Goal: Transaction & Acquisition: Purchase product/service

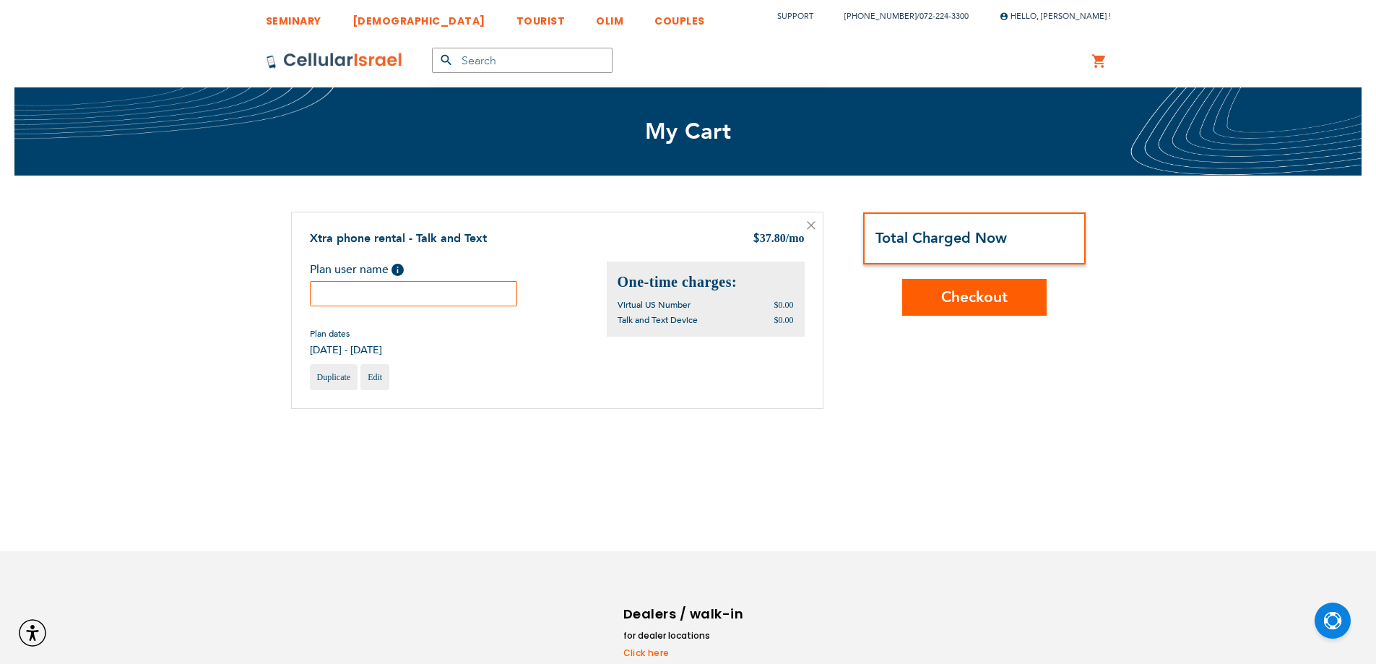
click at [475, 297] on input "text" at bounding box center [414, 293] width 208 height 25
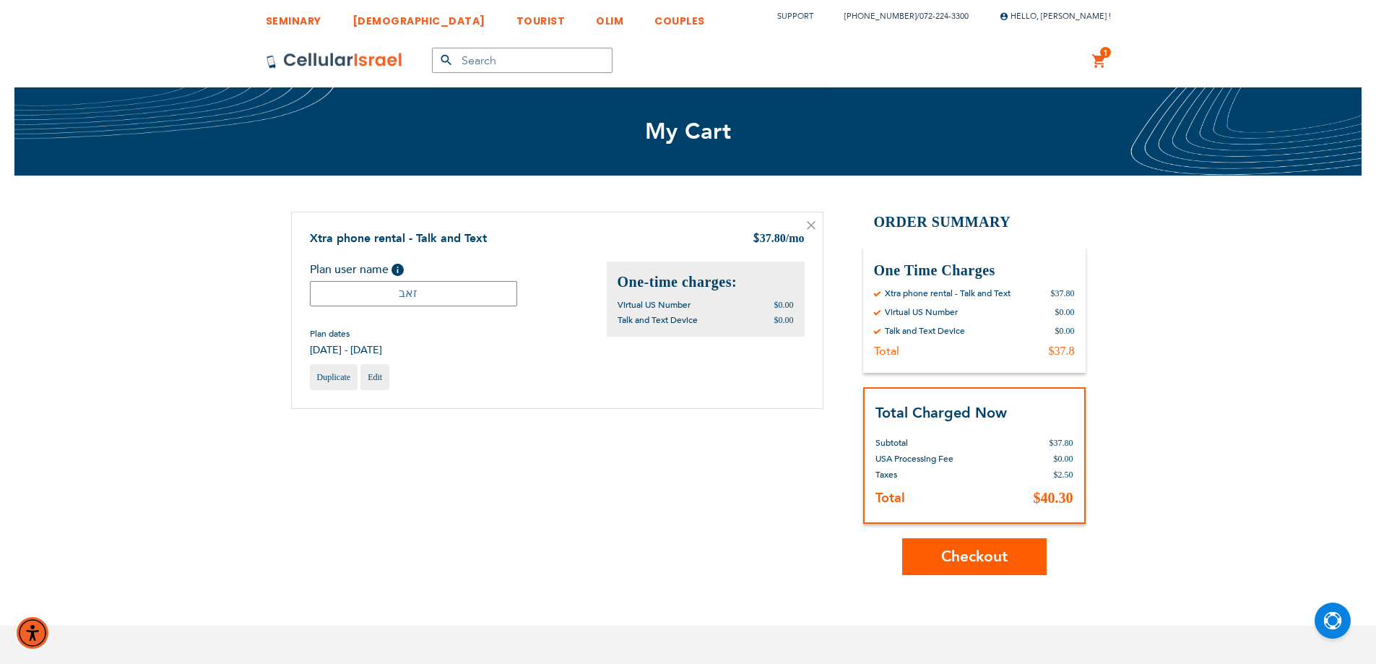
type input "זאב"
click at [1013, 548] on button "Checkout" at bounding box center [974, 556] width 144 height 37
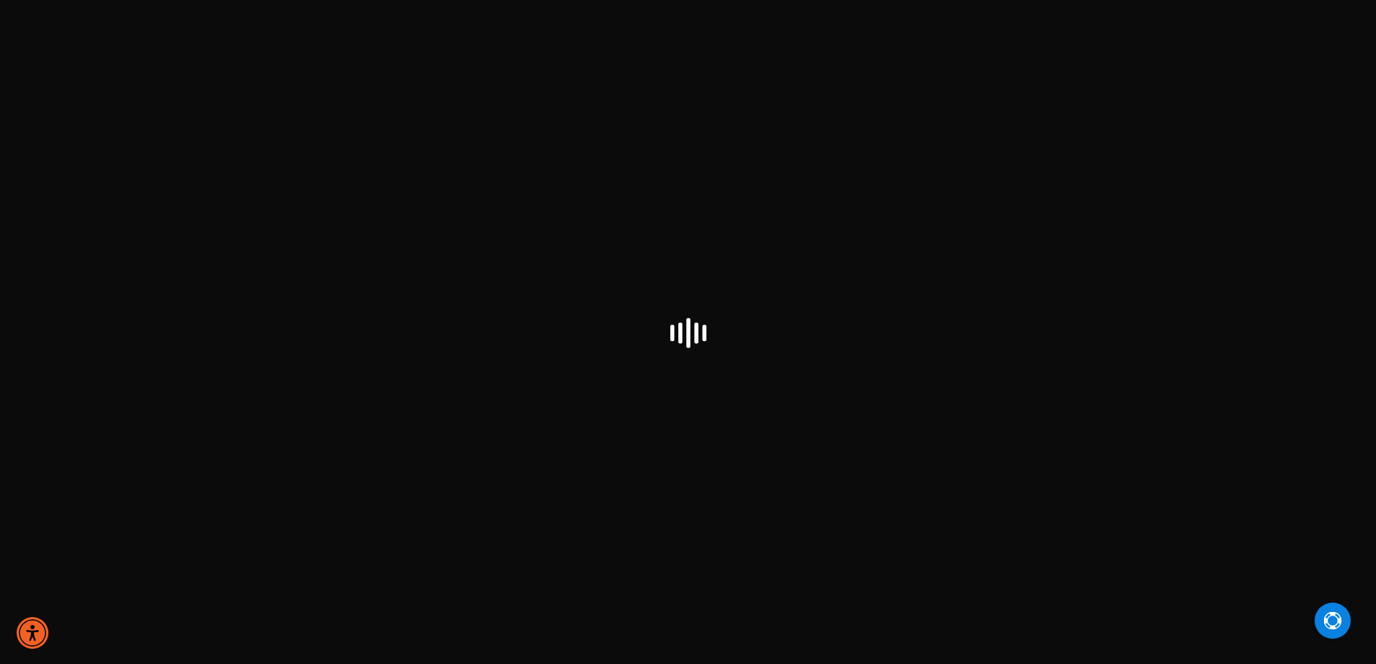
checkbox input "true"
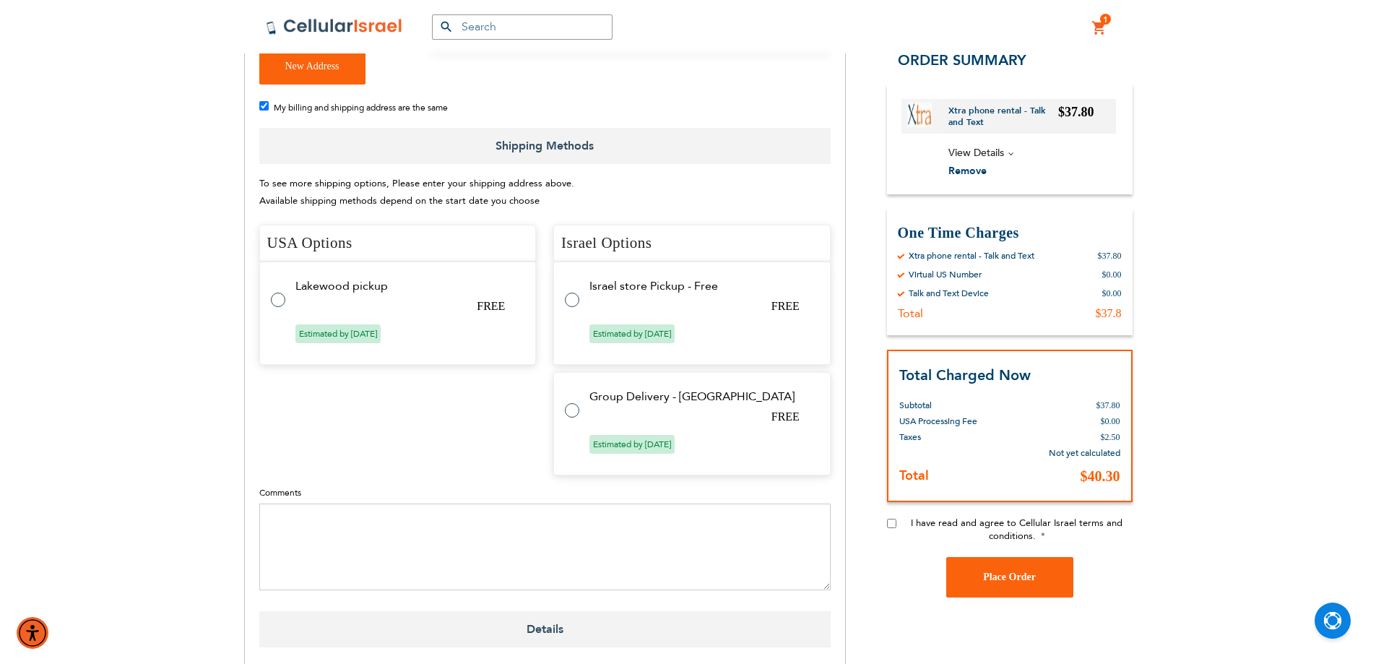
scroll to position [433, 0]
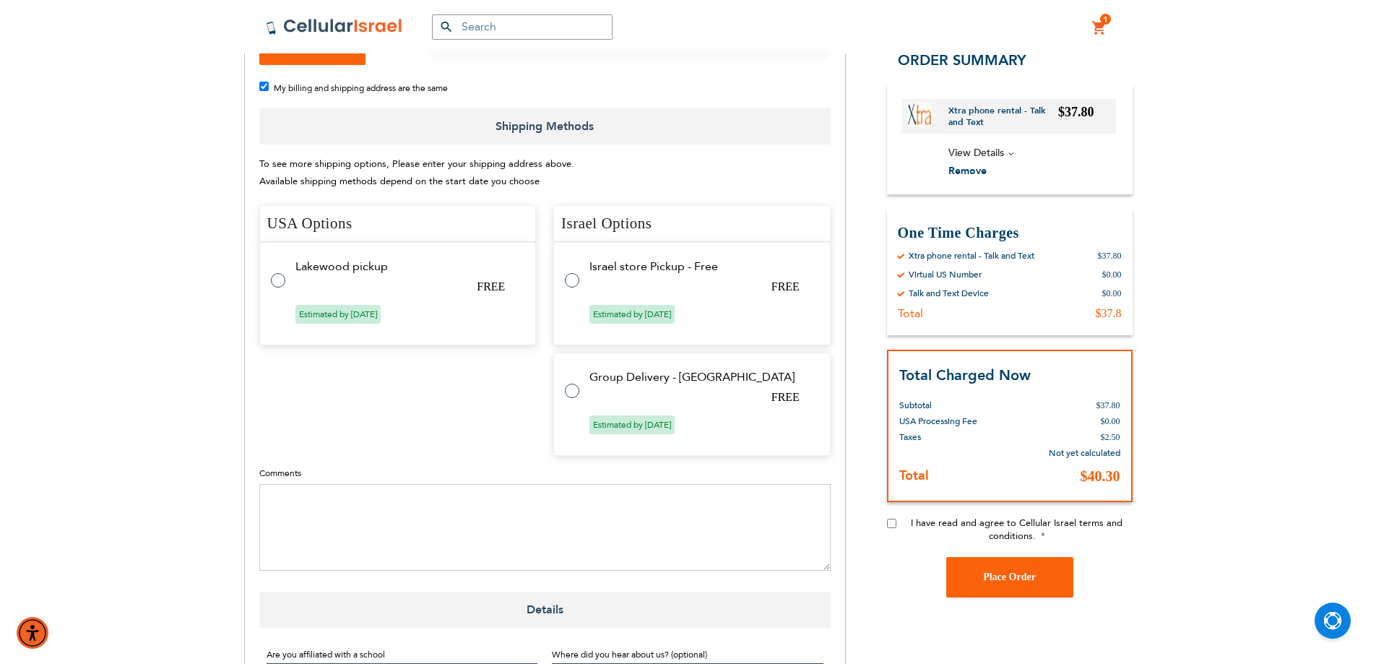
click at [275, 272] on label at bounding box center [285, 272] width 29 height 0
radio input "true"
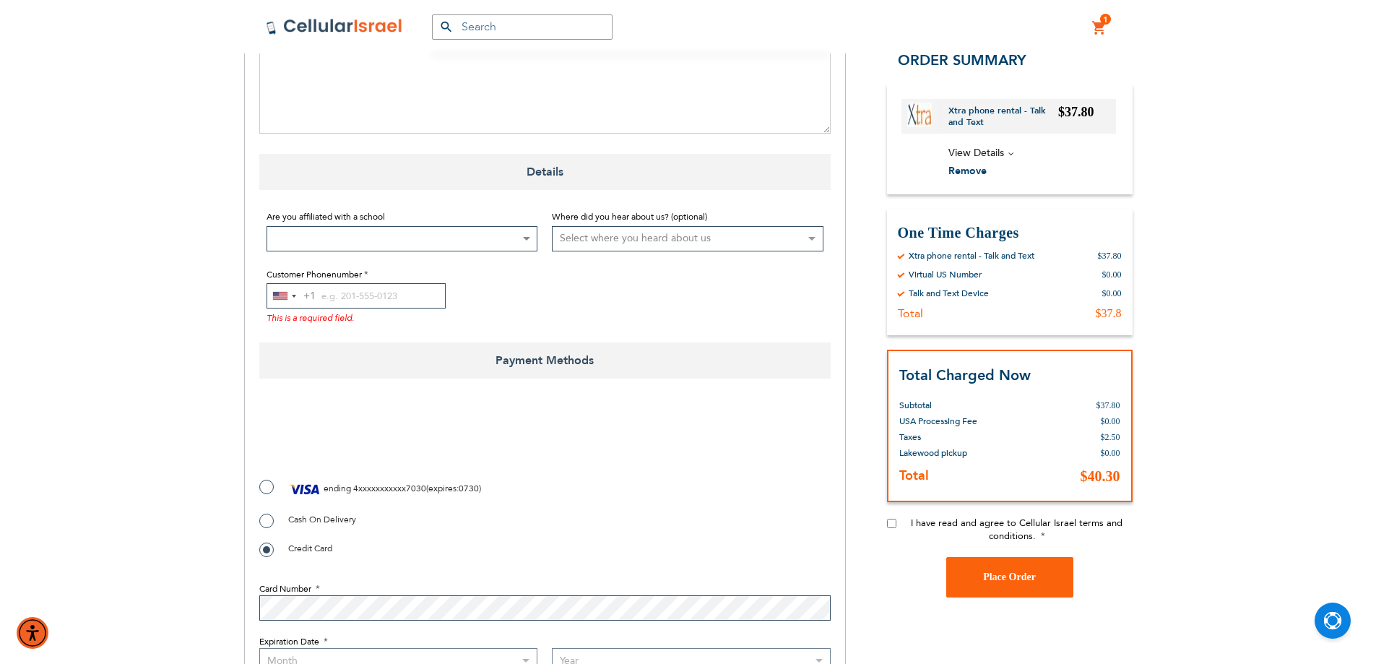
scroll to position [939, 0]
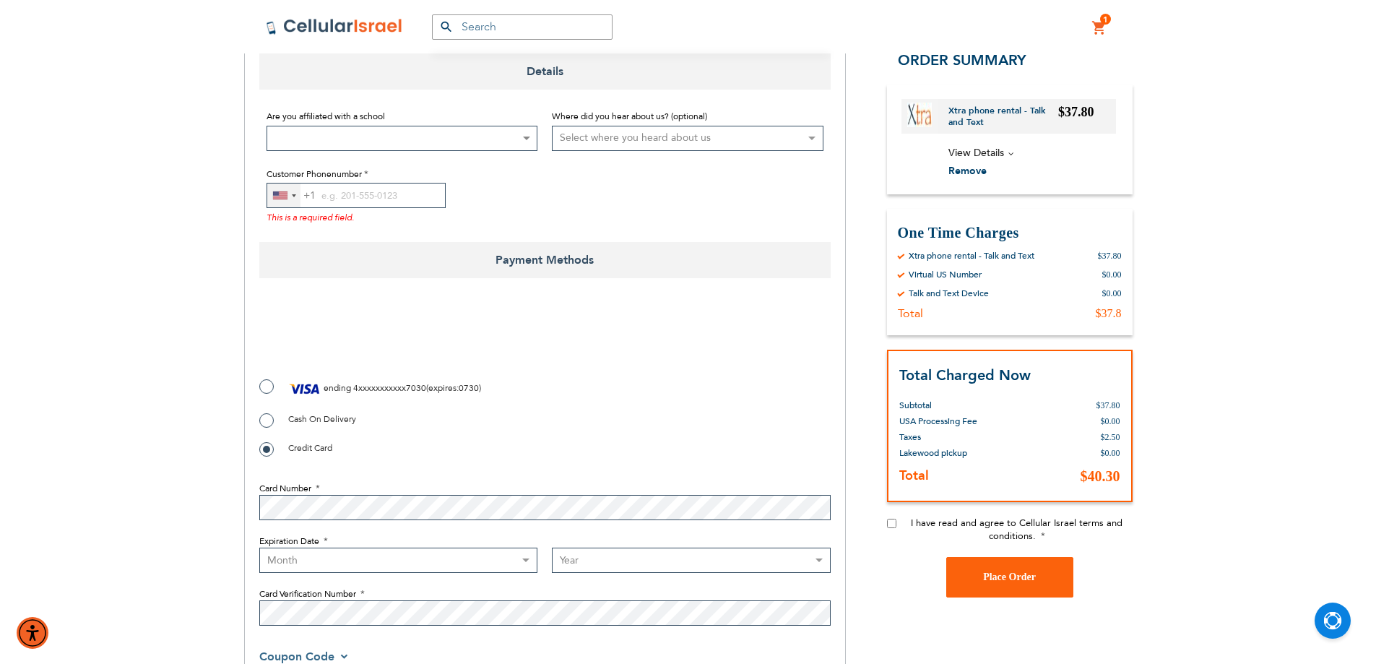
click at [299, 197] on div "United States +1" at bounding box center [283, 196] width 33 height 24
type input "972"
click at [309, 248] on span "Israel" at bounding box center [305, 250] width 24 height 18
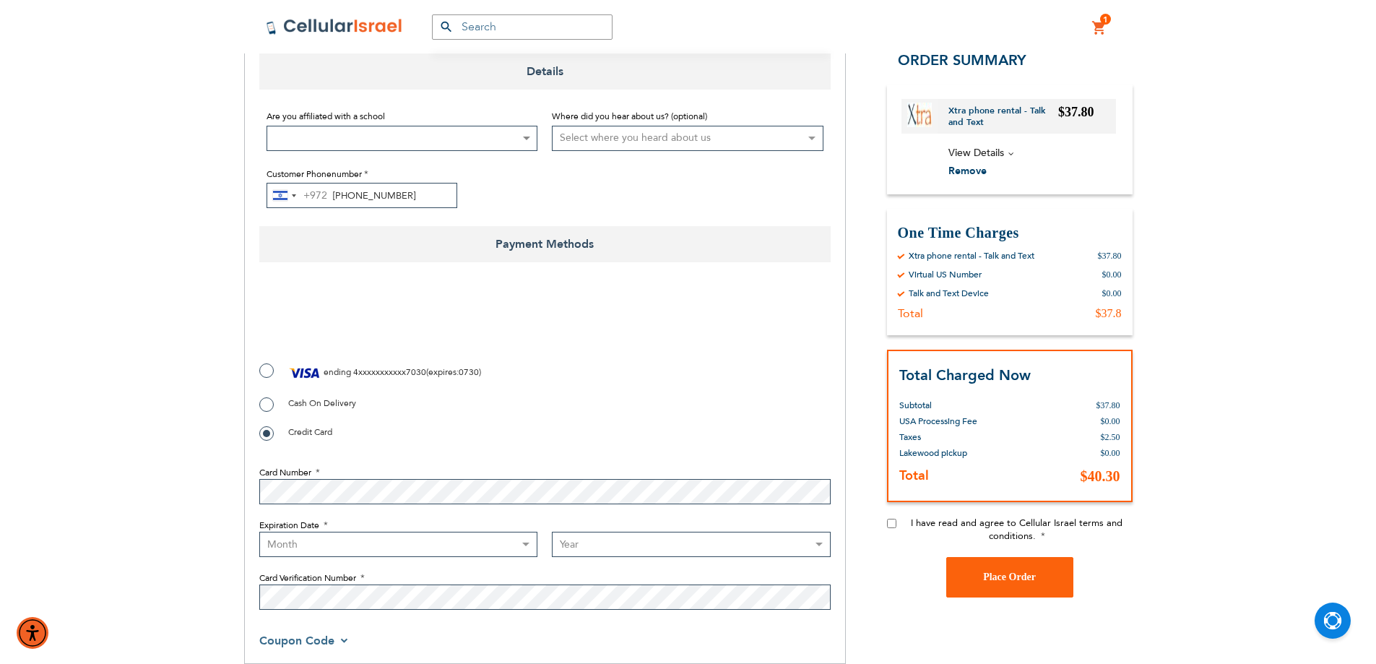
type input "72-224-3300"
drag, startPoint x: 572, startPoint y: 358, endPoint x: 561, endPoint y: 354, distance: 11.4
click at [572, 357] on fieldset "Payment Information Payment Method ending 4xxxxxxxxxxx7030 ( expires : 0730 ) P…" at bounding box center [544, 450] width 571 height 333
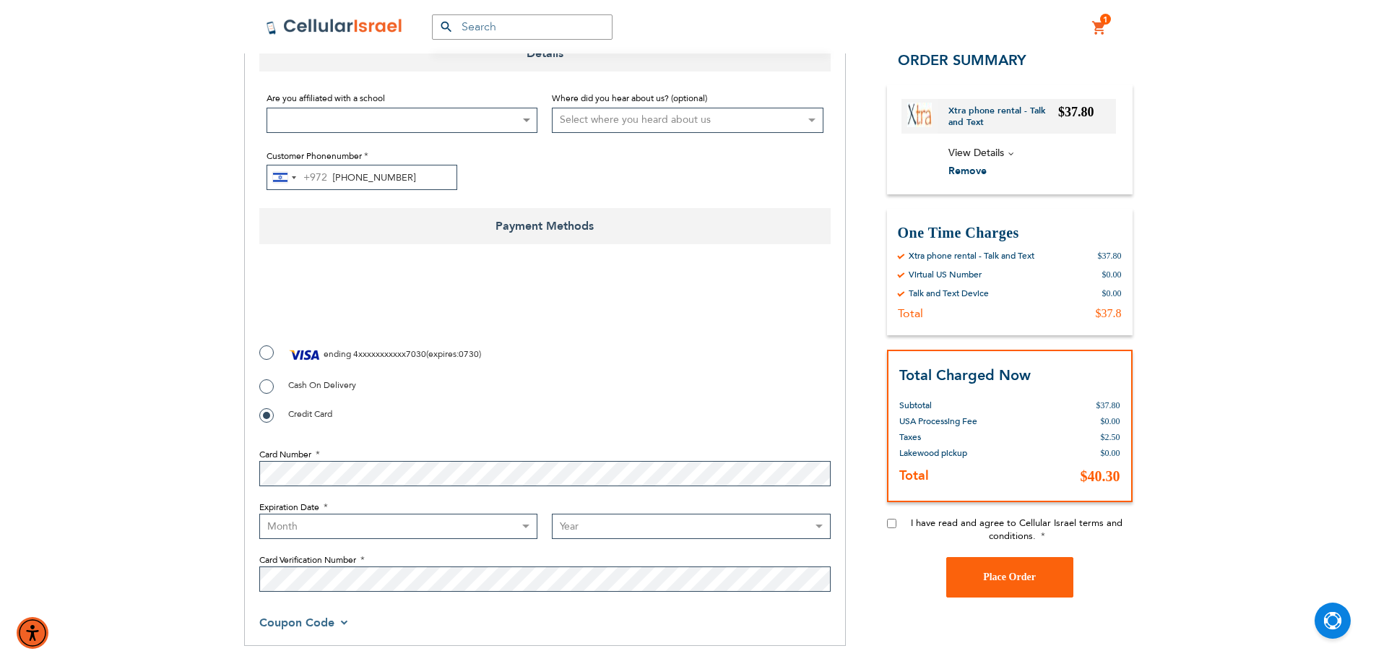
scroll to position [1011, 0]
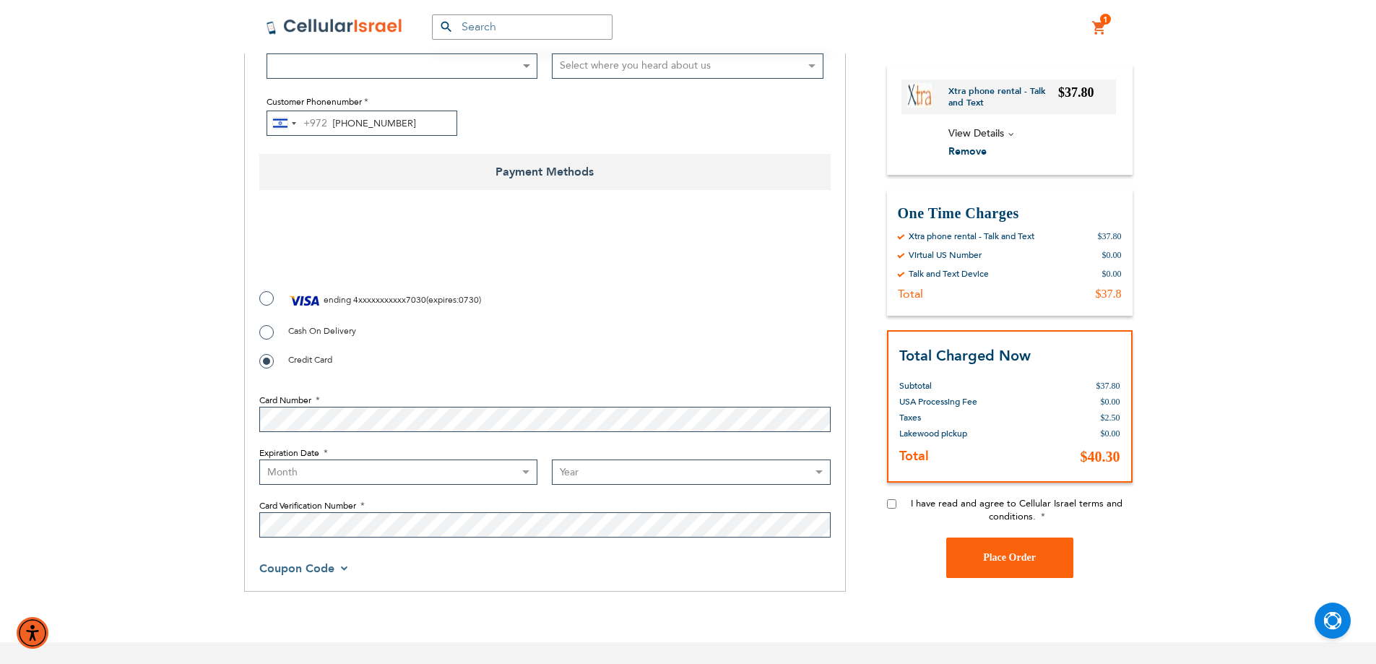
checkbox input "true"
drag, startPoint x: 478, startPoint y: 470, endPoint x: 501, endPoint y: 549, distance: 82.3
click at [478, 470] on select "Month 01 - January 02 - February 03 - March 04 - April 05 - May 06 - June 07 - …" at bounding box center [398, 472] width 279 height 25
select select "4"
click at [259, 460] on select "Month 01 - January 02 - February 03 - March 04 - April 05 - May 06 - June 07 - …" at bounding box center [398, 472] width 279 height 25
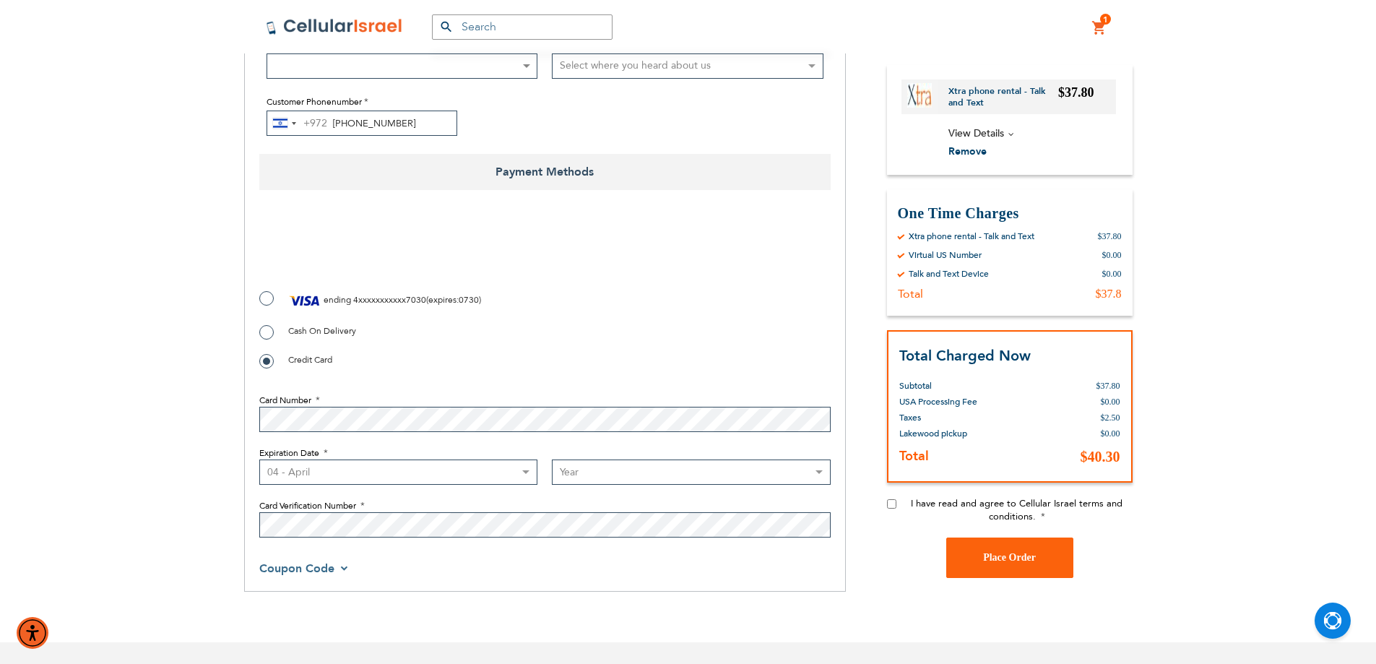
click at [626, 483] on select "Year 2025 2026 2027 2028 2029 2030 2031 2032 2033 2034 2035 2036 2037 2038 2039…" at bounding box center [691, 472] width 279 height 25
select select "2028"
click at [552, 460] on select "Year 2025 2026 2027 2028 2029 2030 2031 2032 2033 2034 2035 2036 2037 2038 2039…" at bounding box center [691, 472] width 279 height 25
click at [894, 499] on input "I have read and agree to Cellular Israel terms and conditions." at bounding box center [891, 503] width 9 height 9
checkbox input "true"
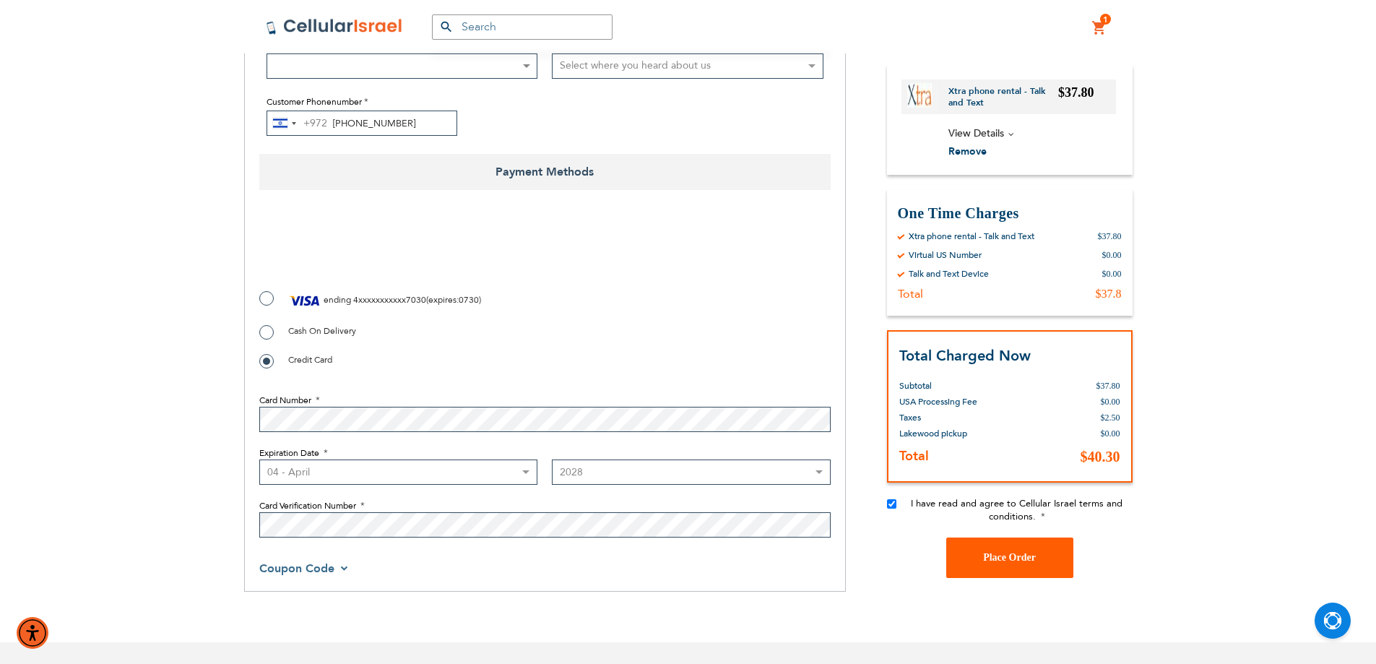
click at [1041, 553] on button "Place Order" at bounding box center [1009, 557] width 127 height 40
